Goal: Task Accomplishment & Management: Manage account settings

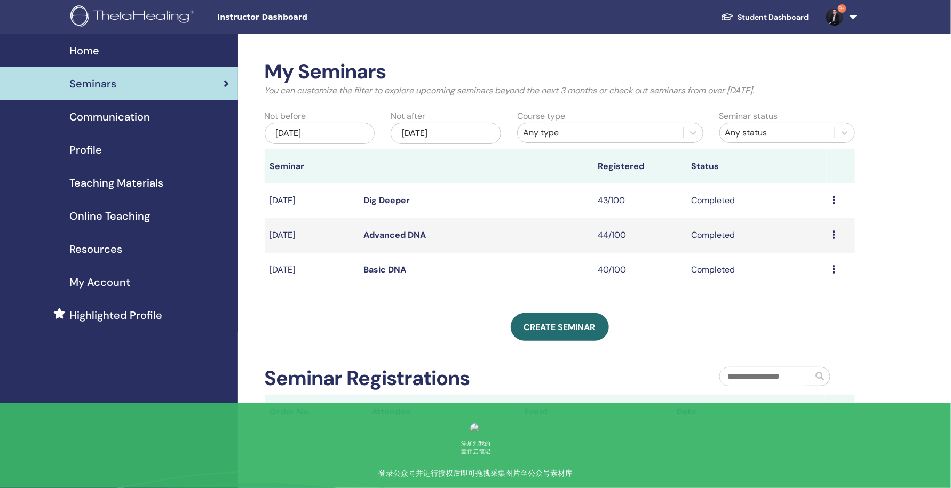
click at [153, 185] on span "Teaching Materials" at bounding box center [116, 183] width 94 height 16
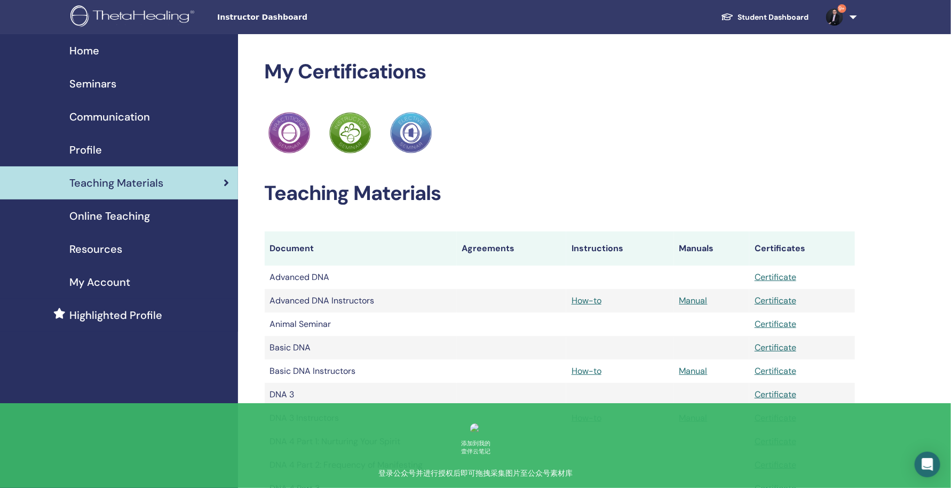
click at [850, 19] on link "9+" at bounding box center [840, 17] width 44 height 34
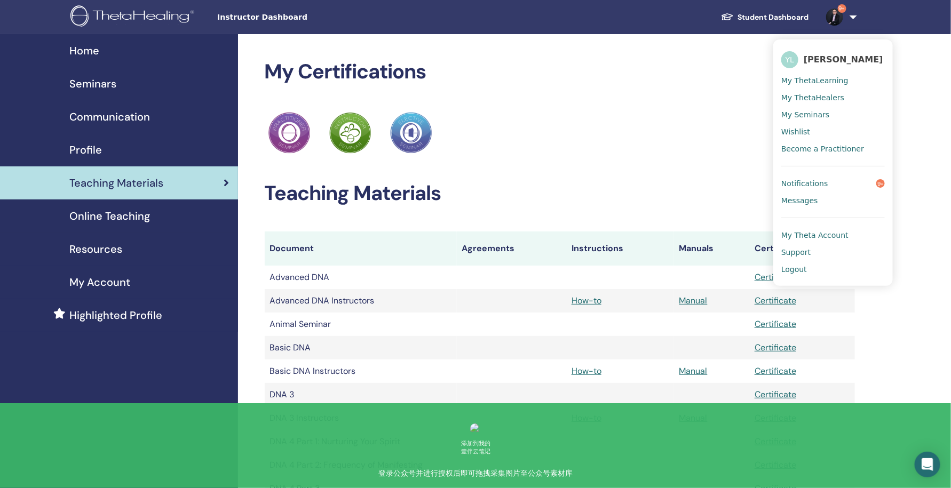
click at [799, 268] on span "Logout" at bounding box center [794, 270] width 26 height 10
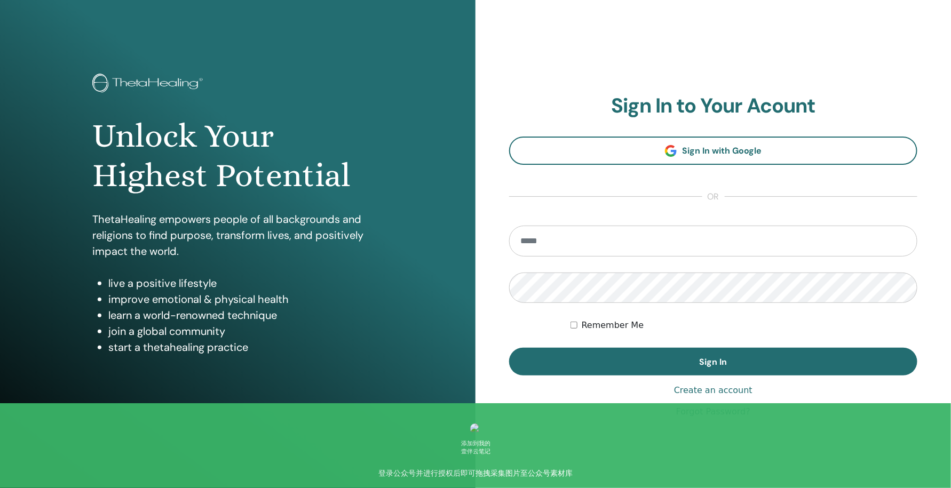
click at [670, 243] on input "email" at bounding box center [713, 241] width 408 height 31
click at [530, 239] on input "email" at bounding box center [713, 241] width 408 height 31
click at [645, 240] on input "email" at bounding box center [713, 241] width 408 height 31
type input "**********"
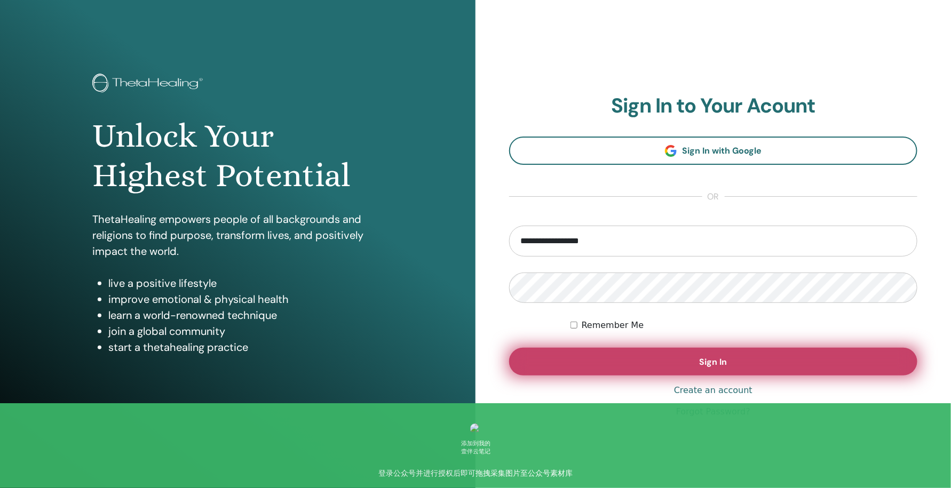
click at [554, 370] on button "Sign In" at bounding box center [713, 362] width 408 height 28
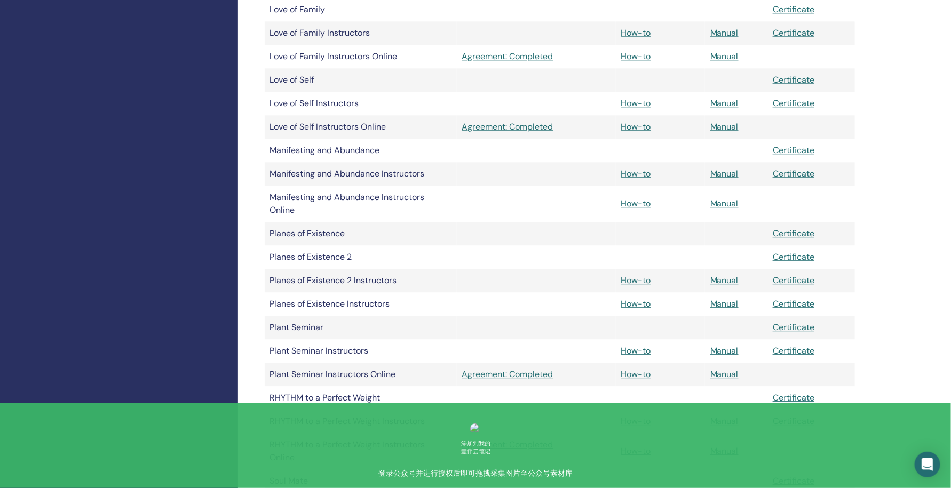
scroll to position [1213, 0]
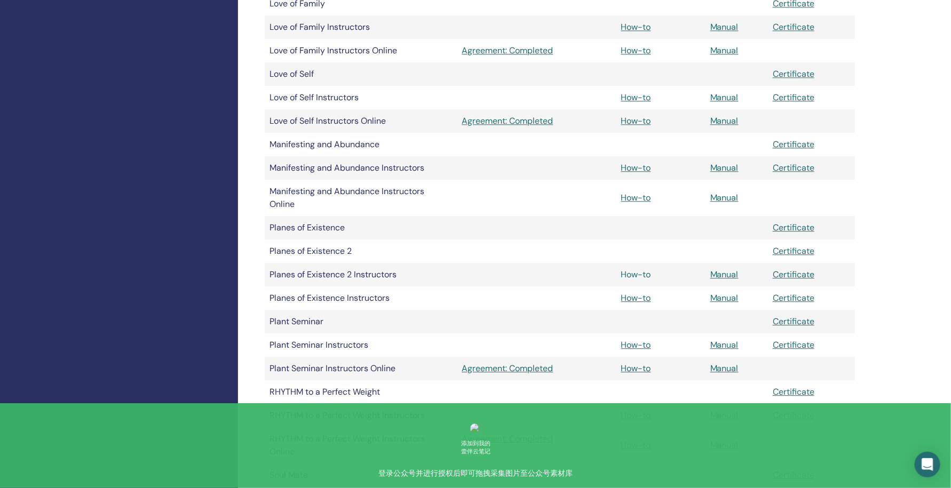
click at [632, 274] on link "How-to" at bounding box center [636, 274] width 30 height 11
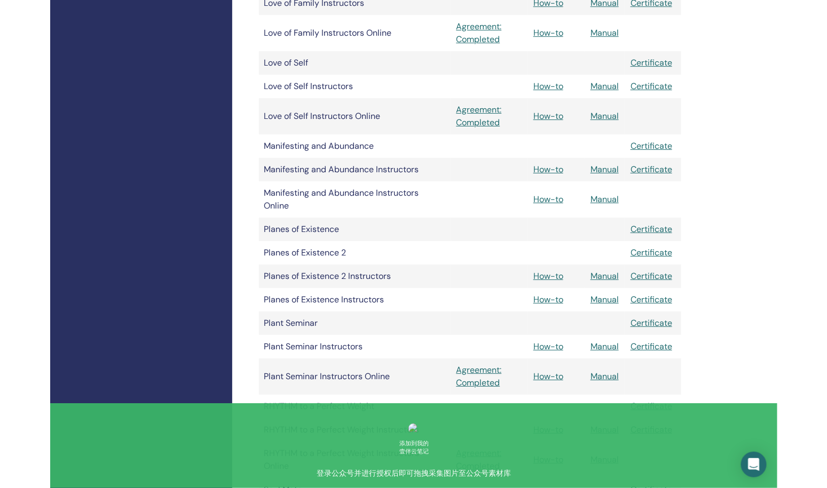
scroll to position [1281, 0]
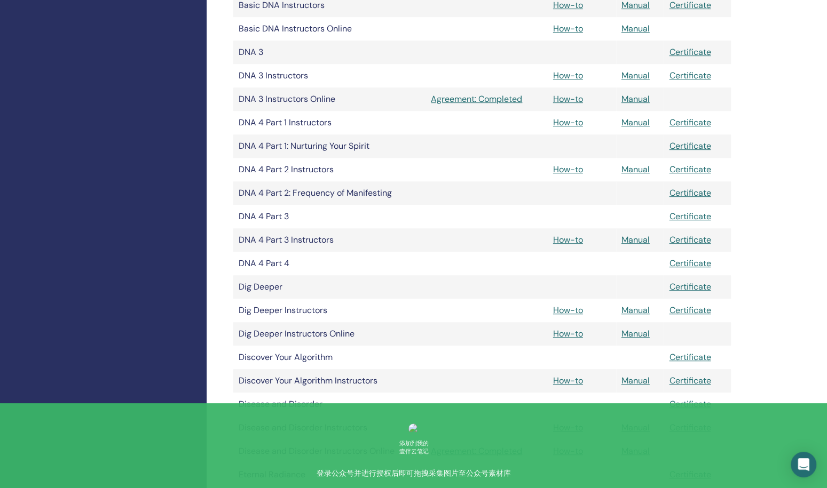
scroll to position [0, 0]
